Goal: Answer question/provide support

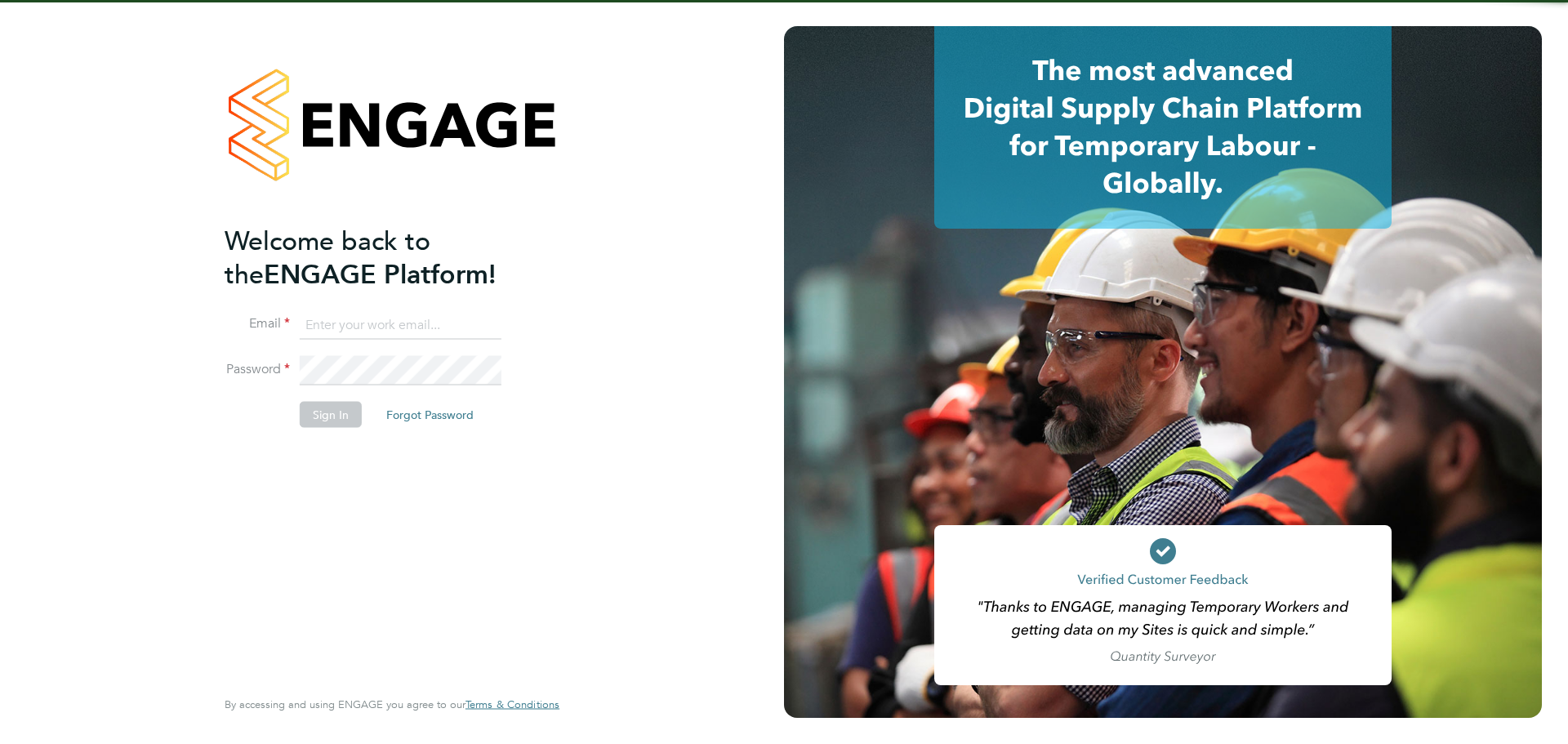
type input "jack.baron@huntereducation.co.uk"
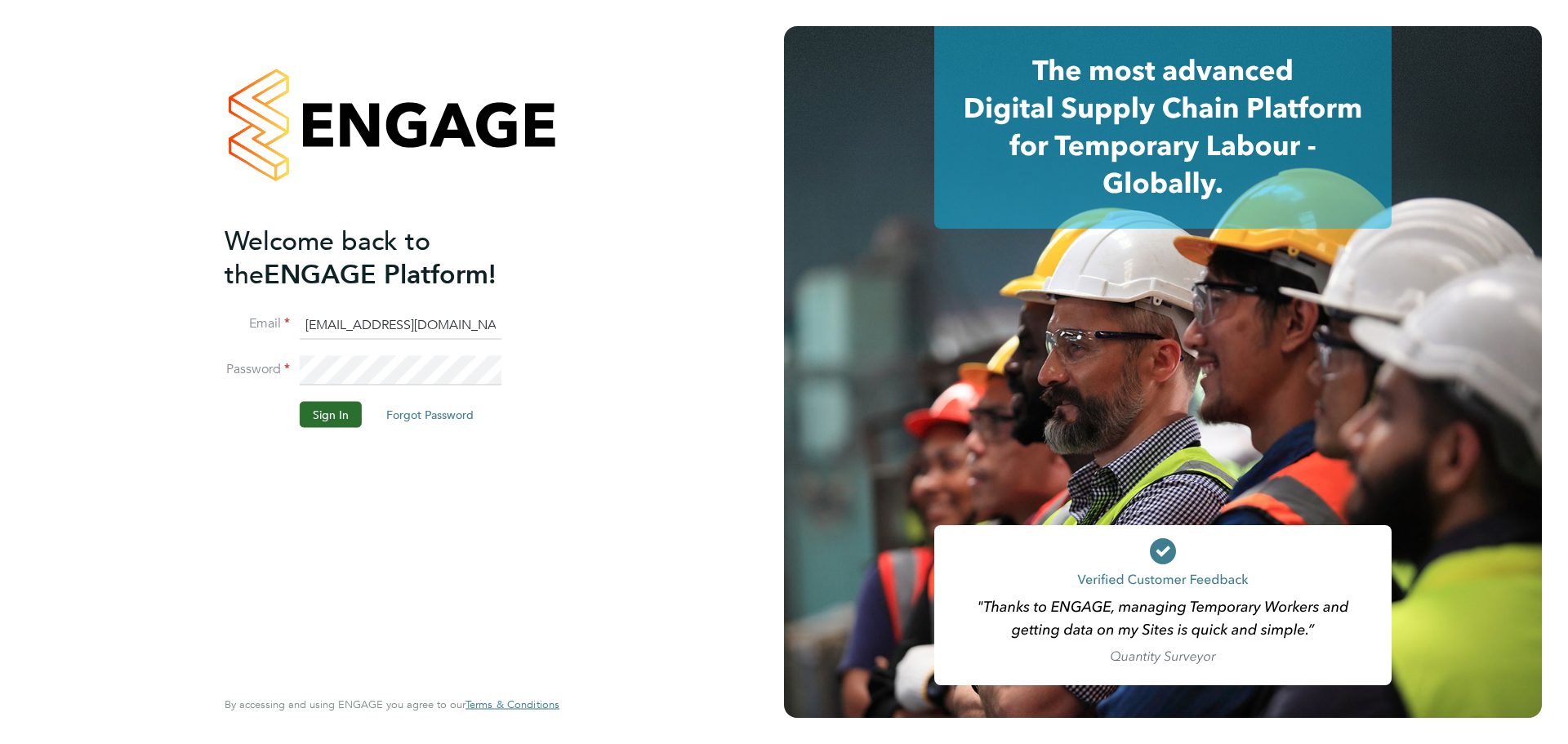
drag, startPoint x: 344, startPoint y: 427, endPoint x: 344, endPoint y: 411, distance: 16.0
click at [344, 426] on li "Sign In Forgot Password" at bounding box center [383, 422] width 319 height 43
click at [344, 411] on button "Sign In" at bounding box center [331, 413] width 62 height 26
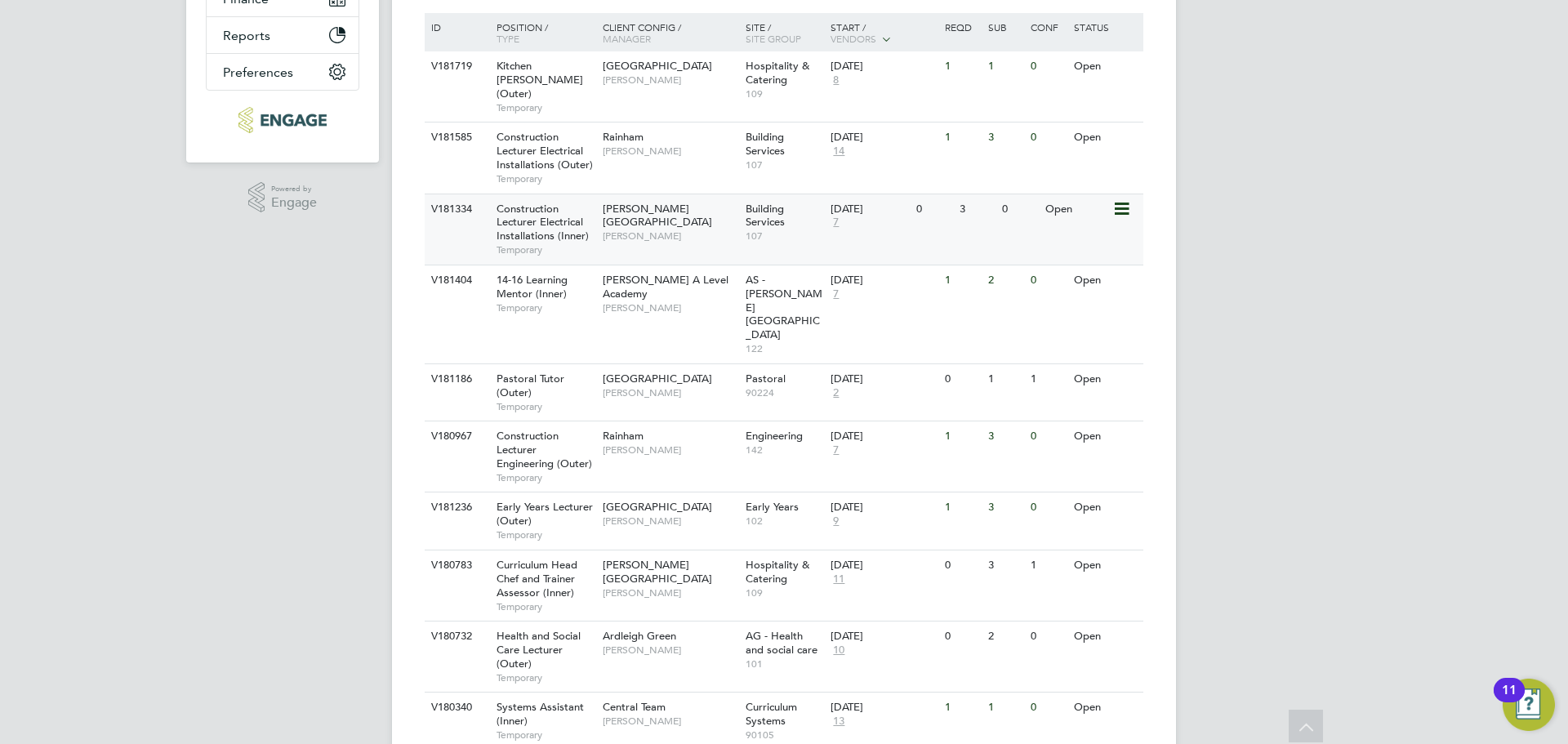
scroll to position [408, 0]
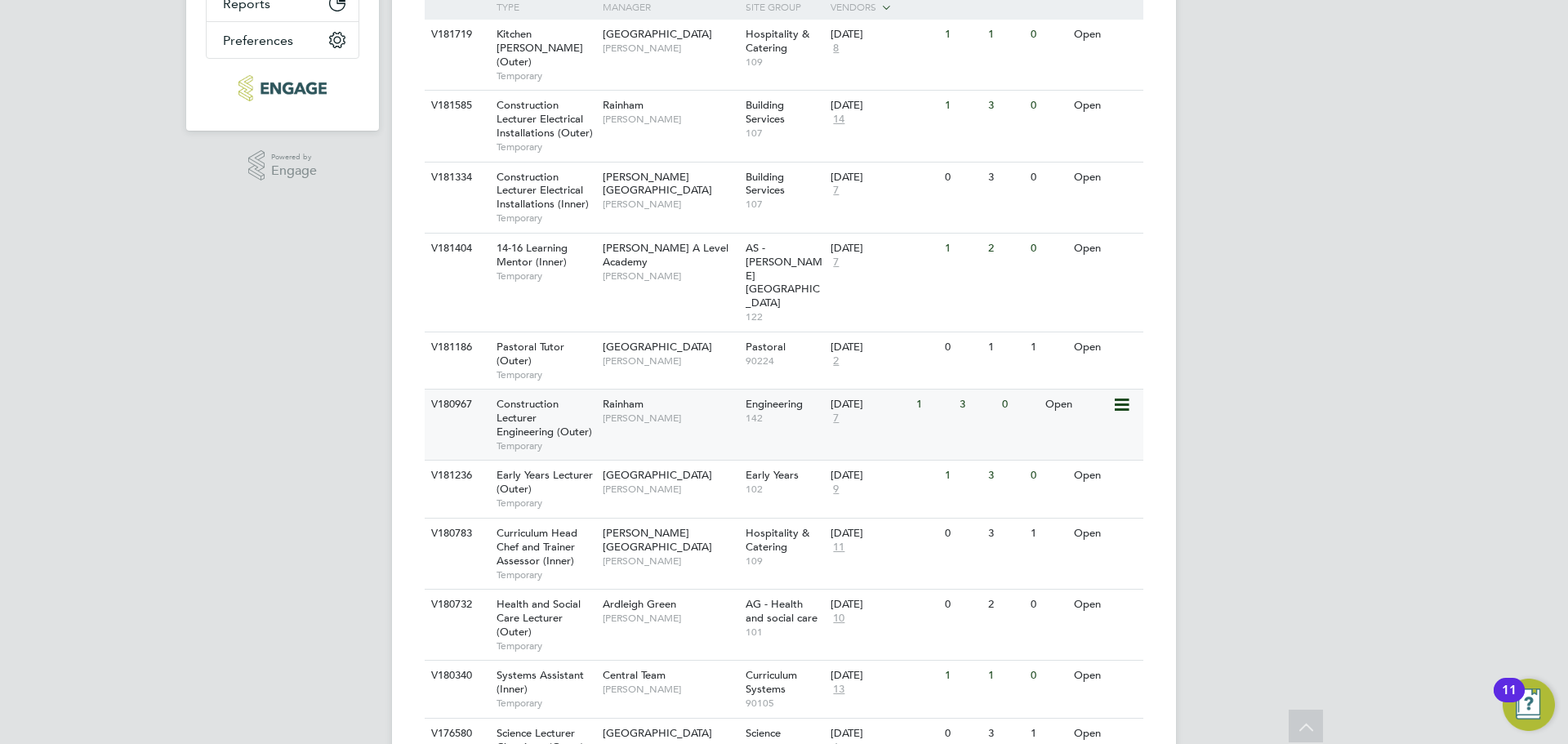
click at [686, 388] on div "V180967 Construction Lecturer Engineering (Outer) Temporary Rainham Nathan Morr…" at bounding box center [784, 423] width 719 height 71
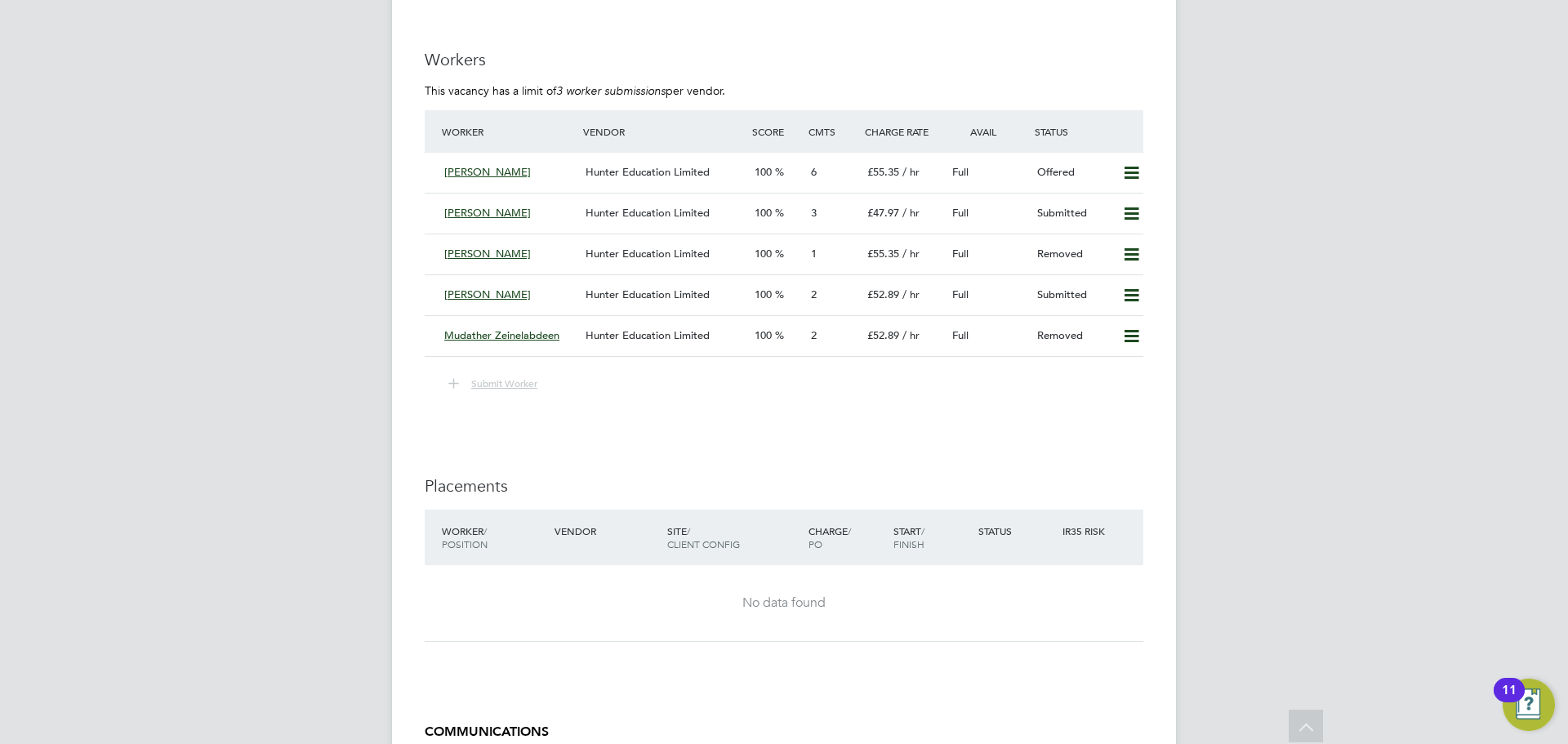
scroll to position [3103, 0]
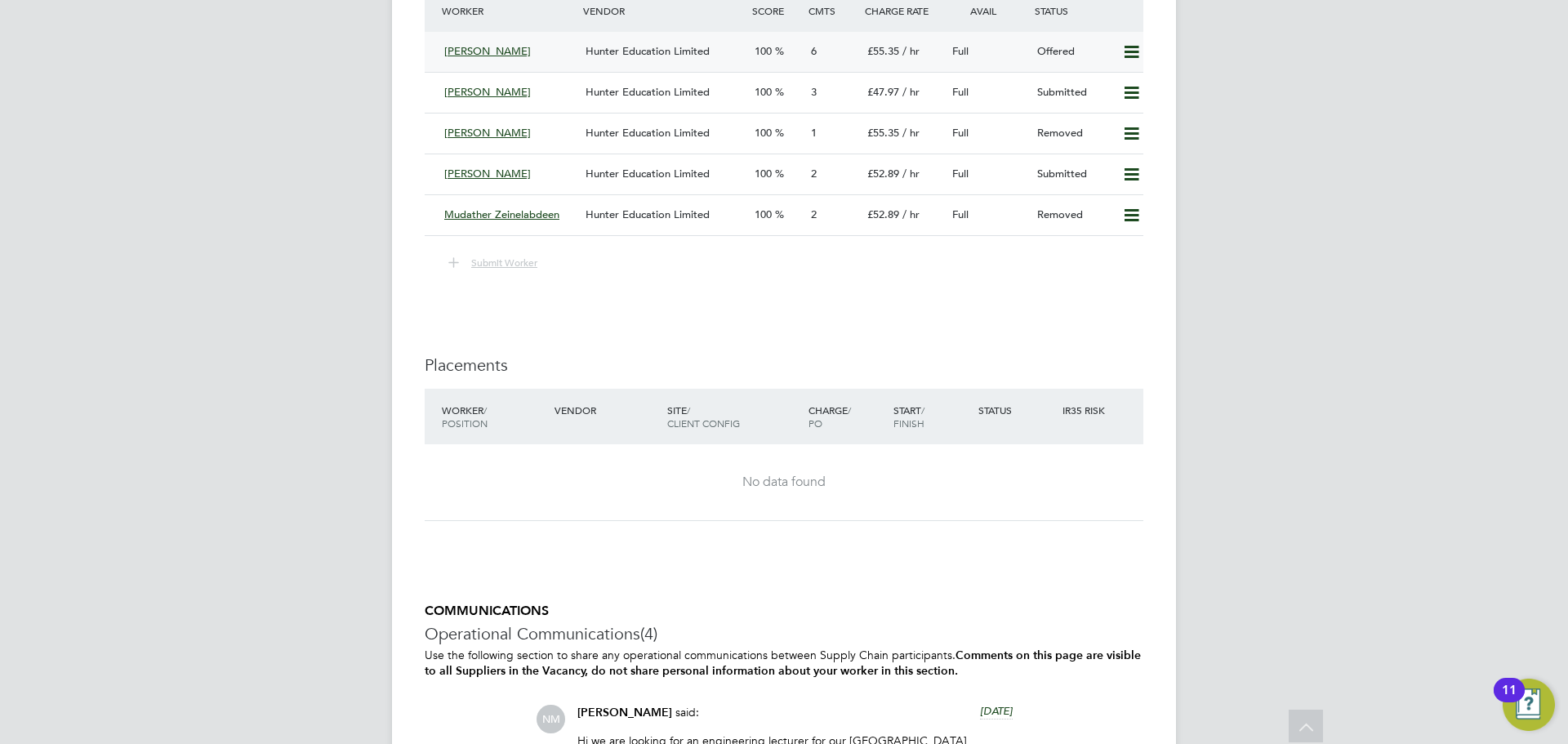
click at [682, 55] on span "Hunter Education Limited" at bounding box center [648, 51] width 124 height 14
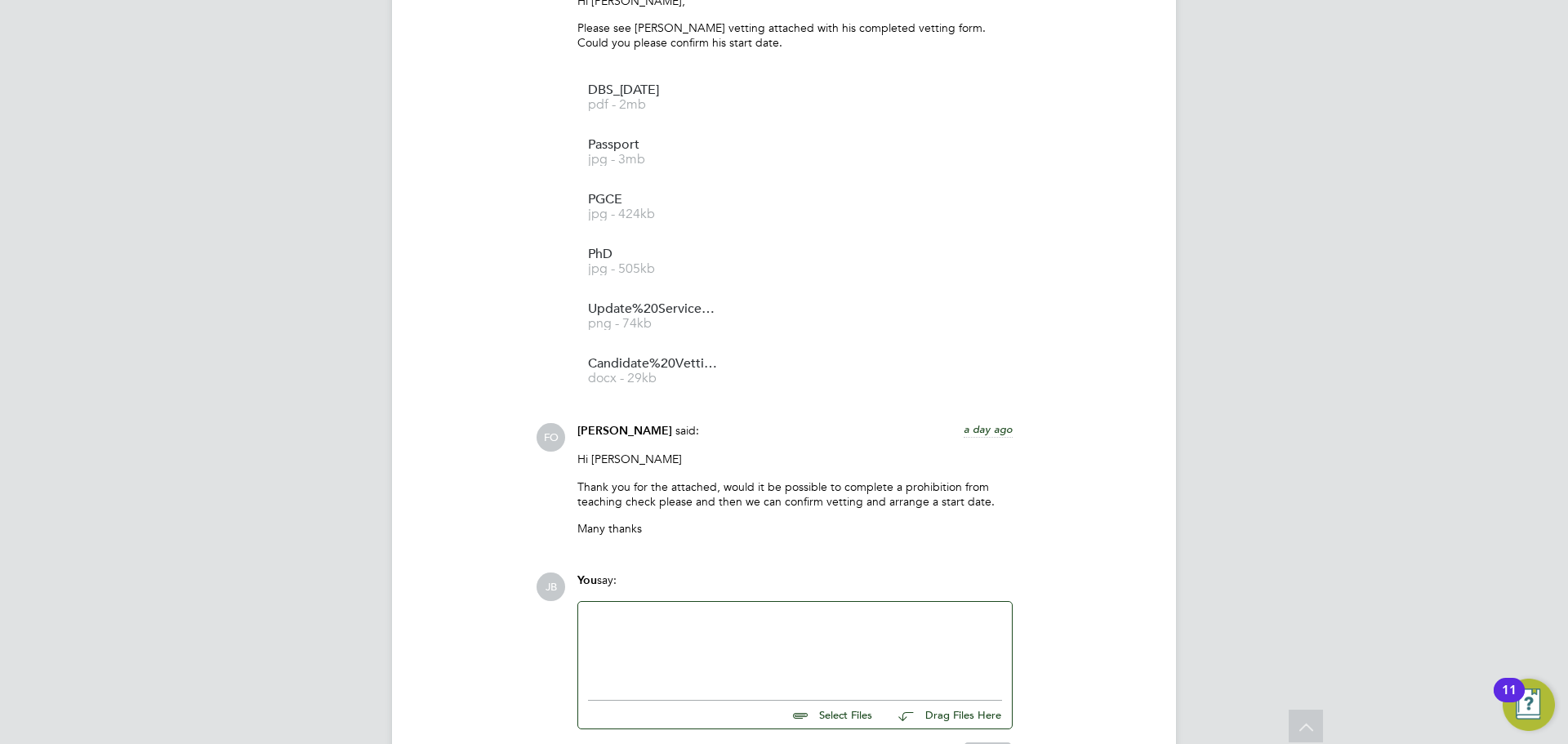
scroll to position [2364, 0]
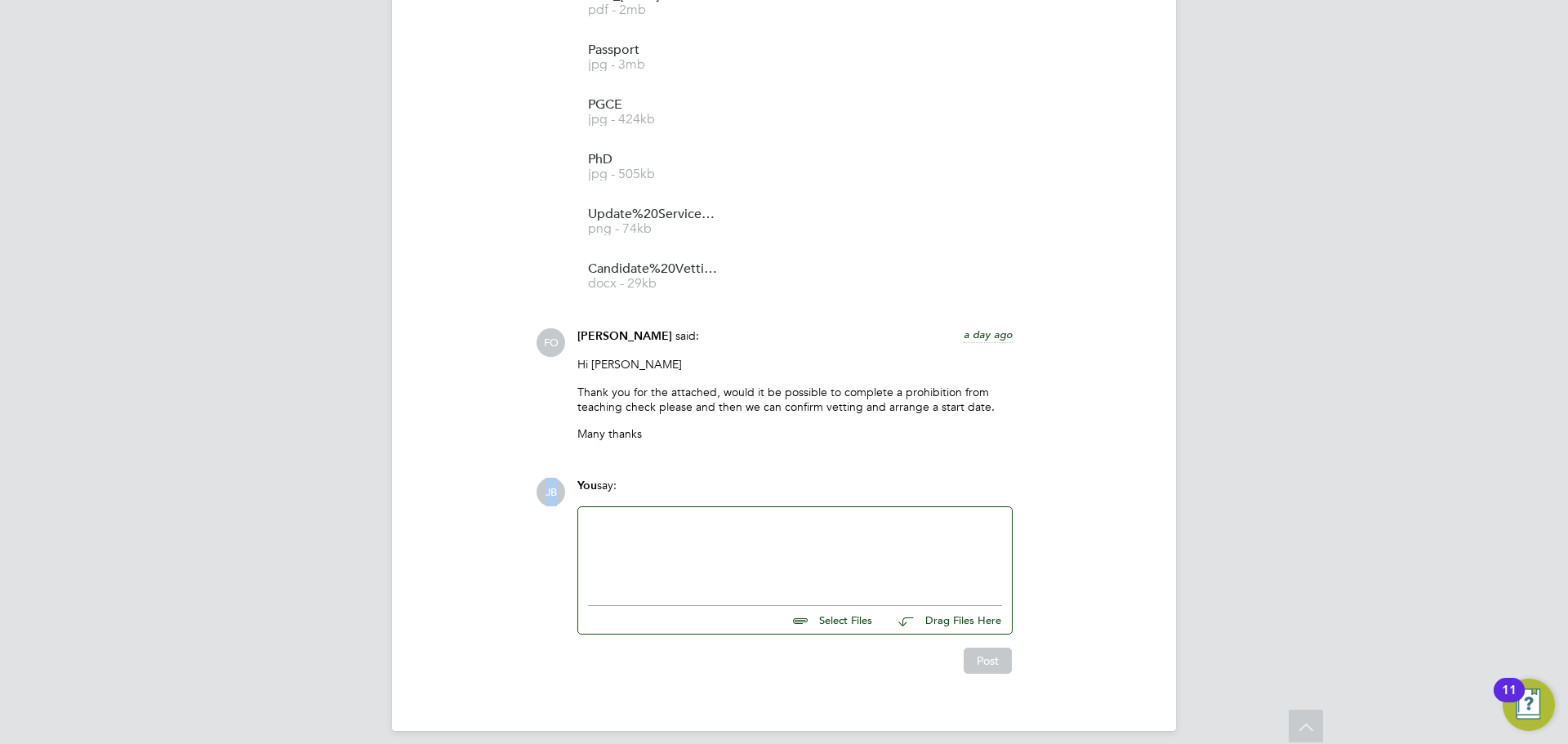
drag, startPoint x: 679, startPoint y: 420, endPoint x: 542, endPoint y: 469, distance: 145.5
click at [617, 517] on div at bounding box center [795, 552] width 414 height 70
drag, startPoint x: 903, startPoint y: 380, endPoint x: 689, endPoint y: 398, distance: 214.8
click at [689, 398] on p "Thank you for the attached, would it be possible to complete a prohibition from…" at bounding box center [795, 399] width 435 height 29
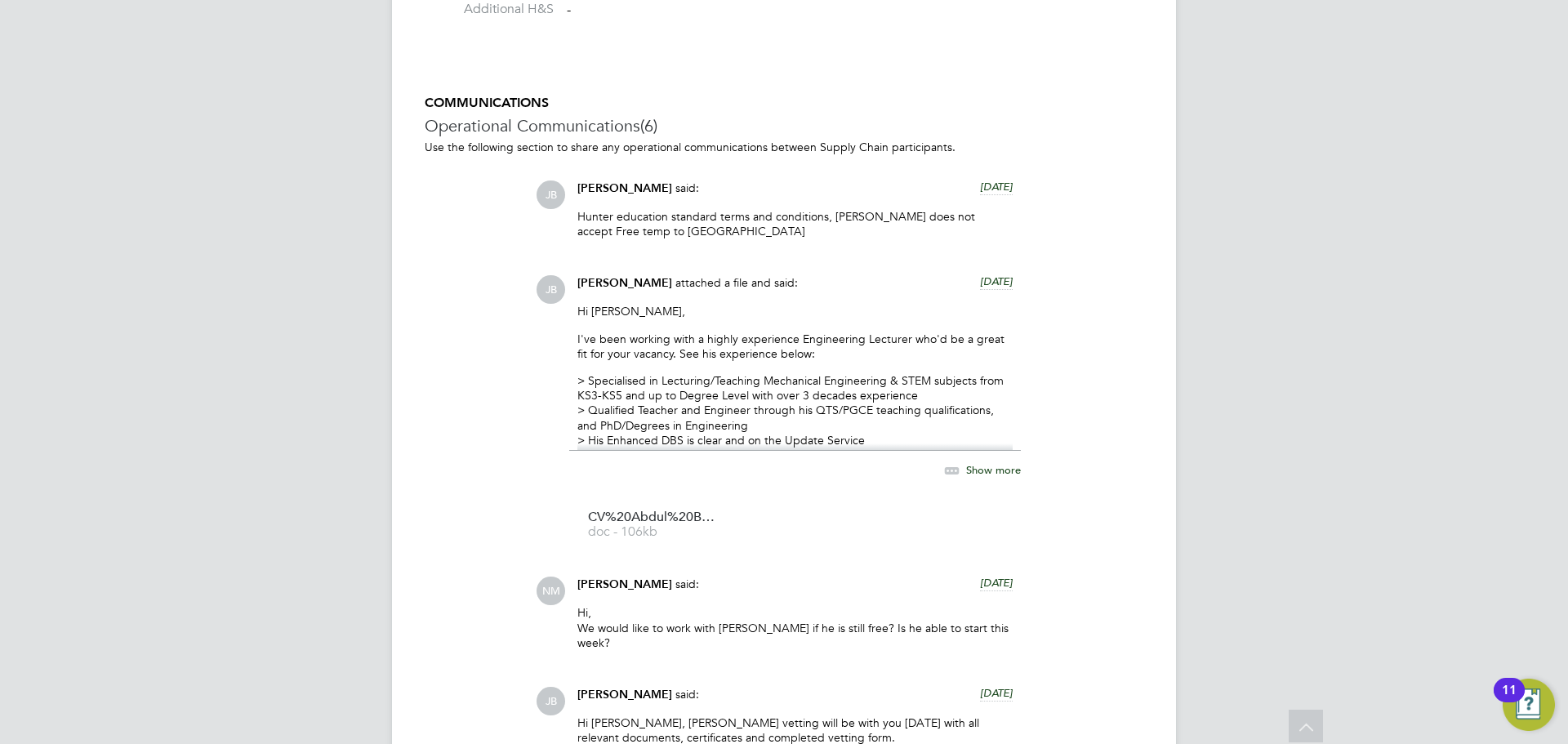
scroll to position [1629, 0]
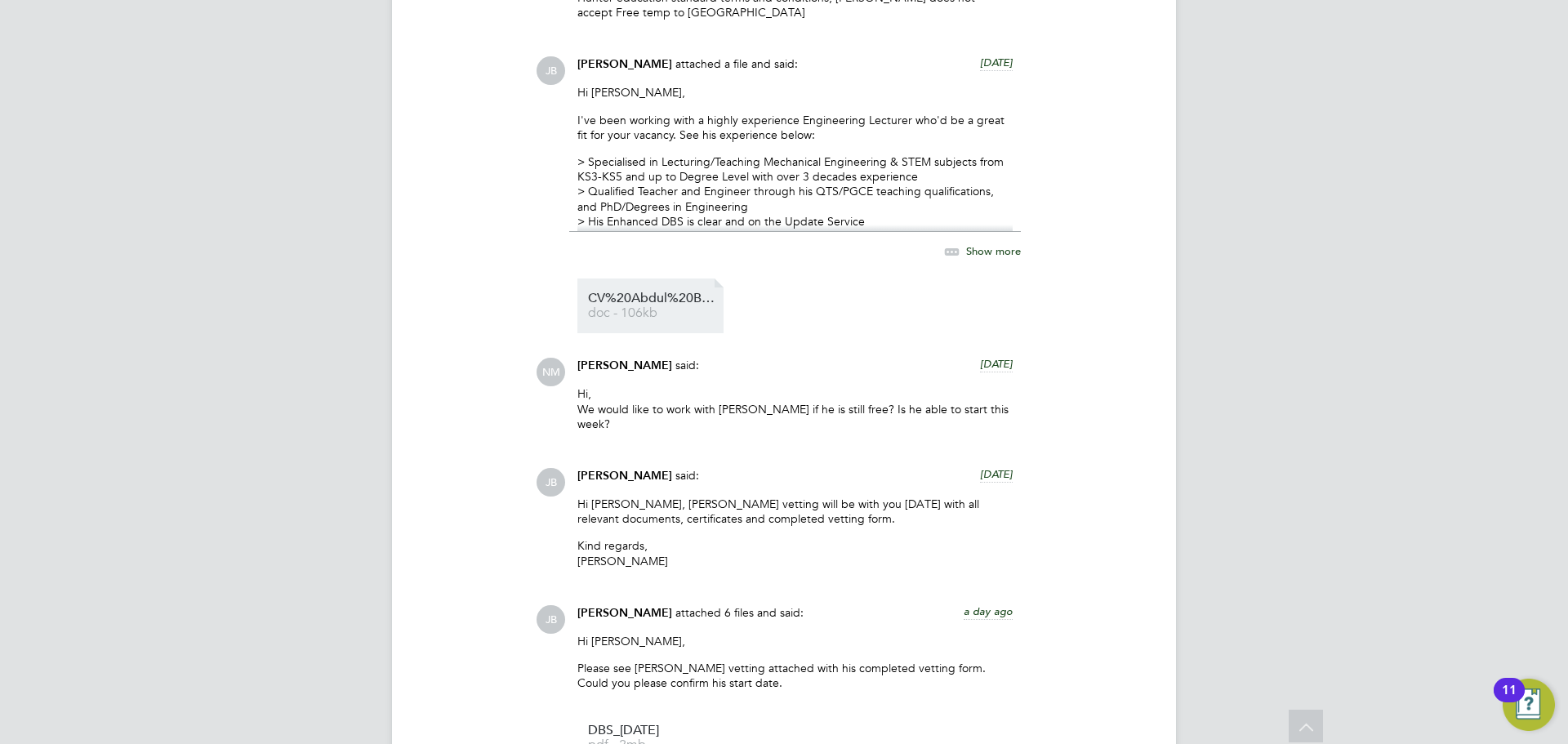
click at [635, 282] on li "CV%20Abdul%20Badran doc - 106kb" at bounding box center [650, 305] width 147 height 54
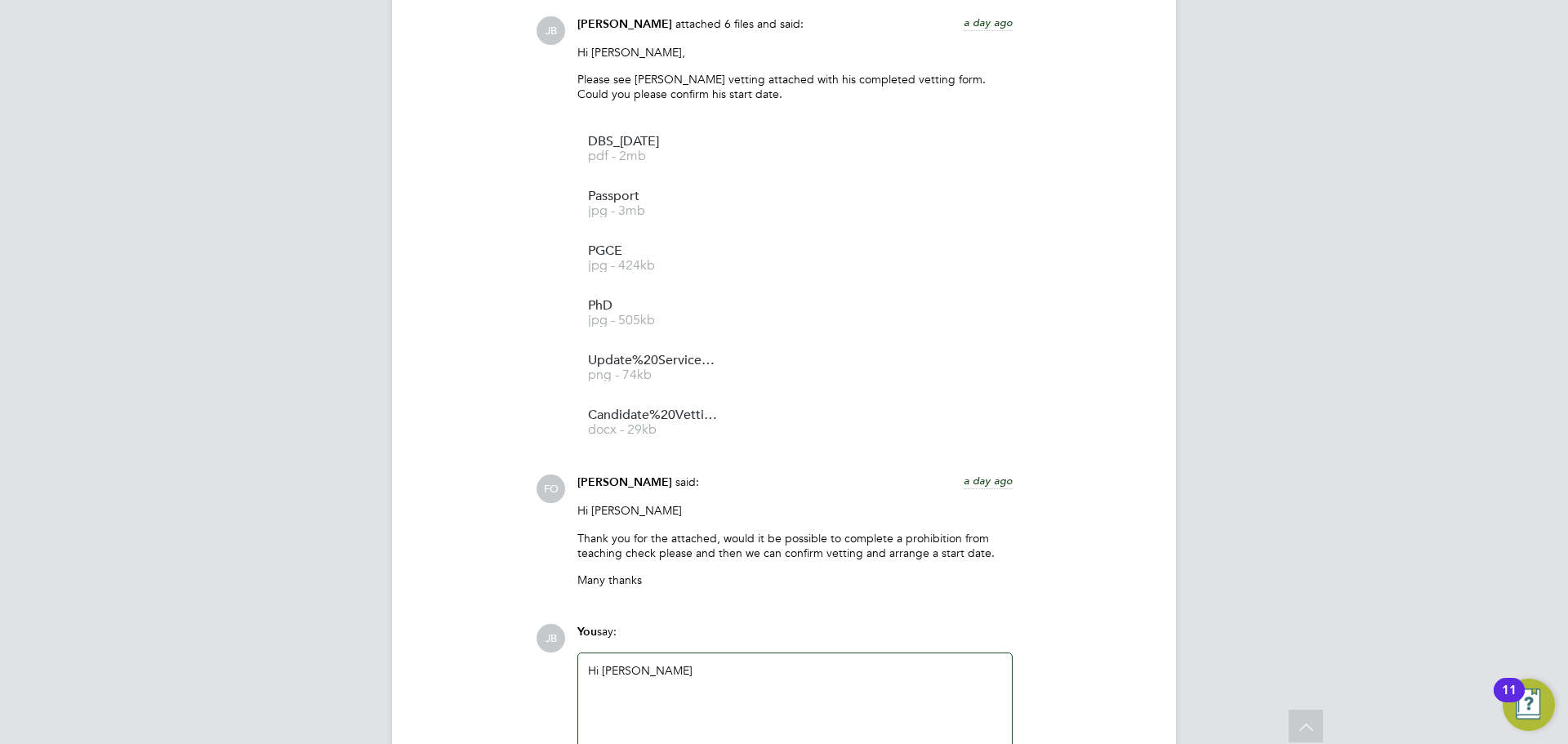
scroll to position [2364, 0]
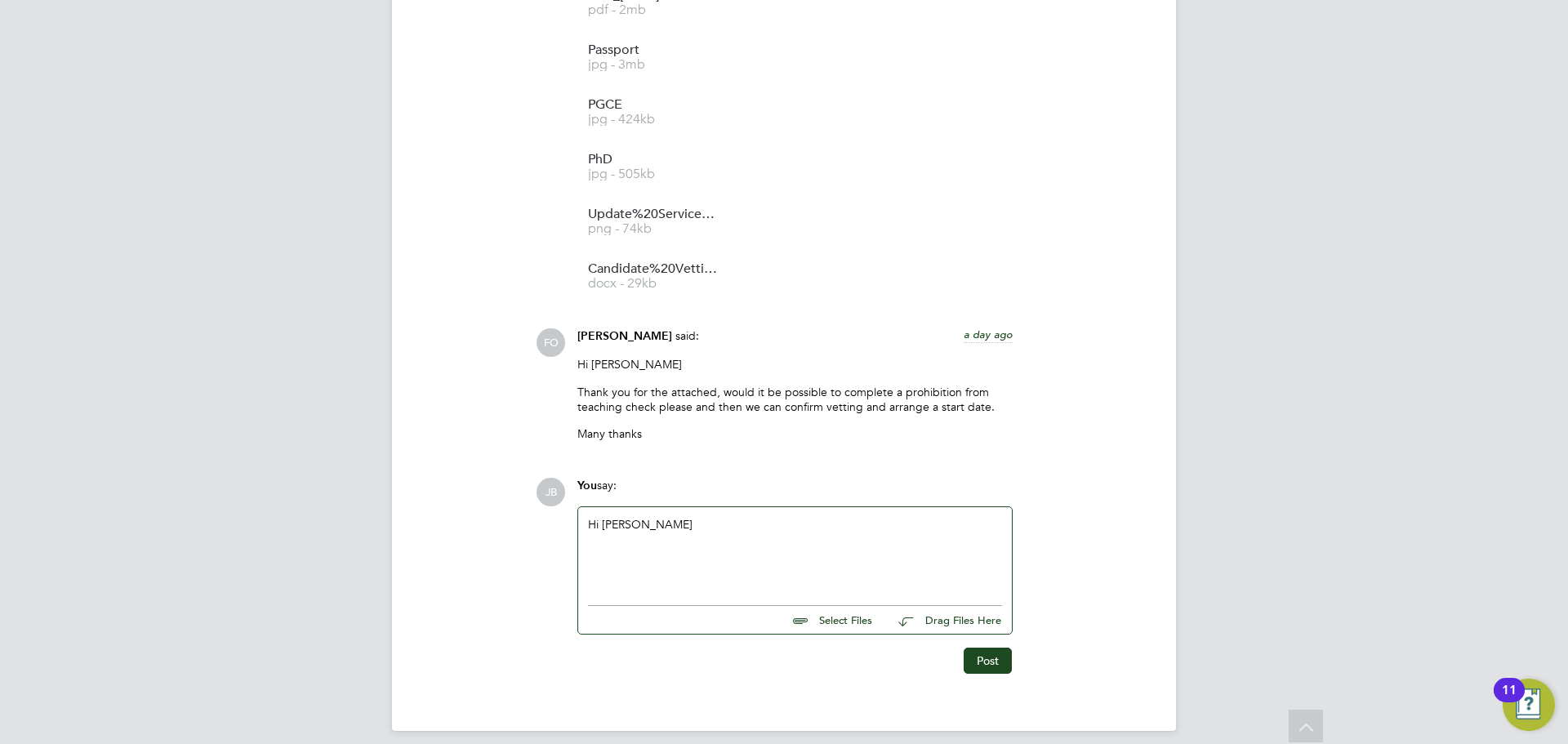
click at [771, 517] on div "Hi [PERSON_NAME]" at bounding box center [795, 552] width 414 height 70
